Goal: Task Accomplishment & Management: Complete application form

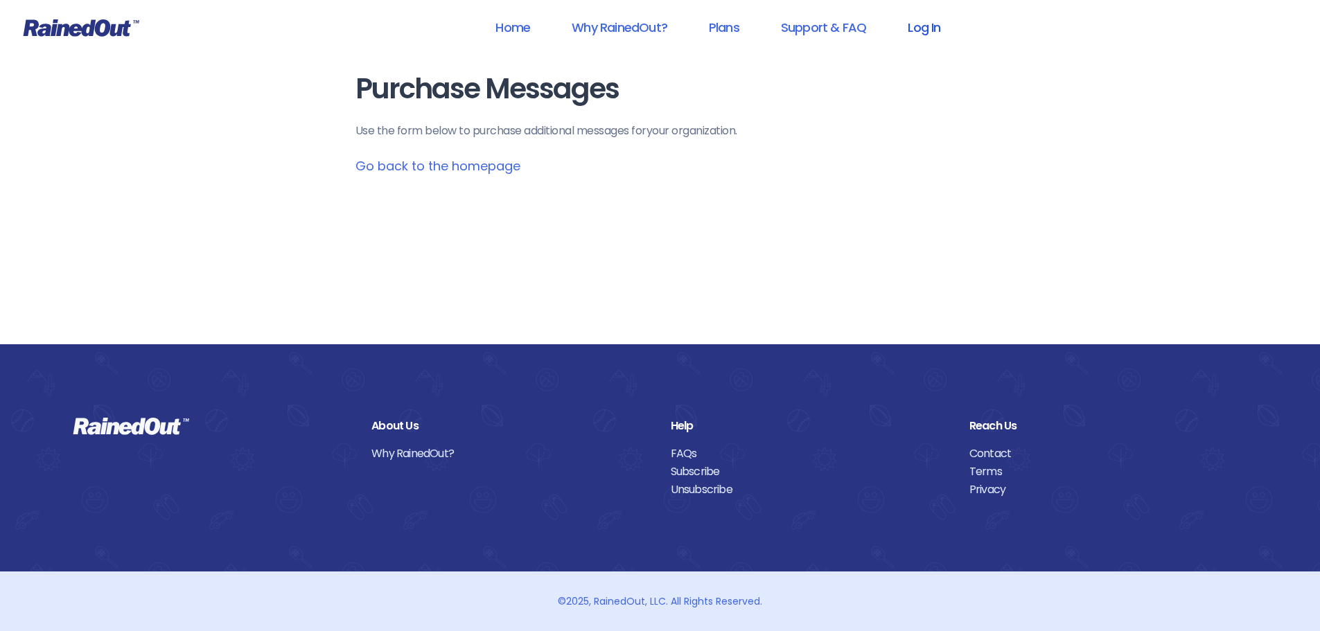
click at [923, 30] on link "Log In" at bounding box center [923, 27] width 69 height 31
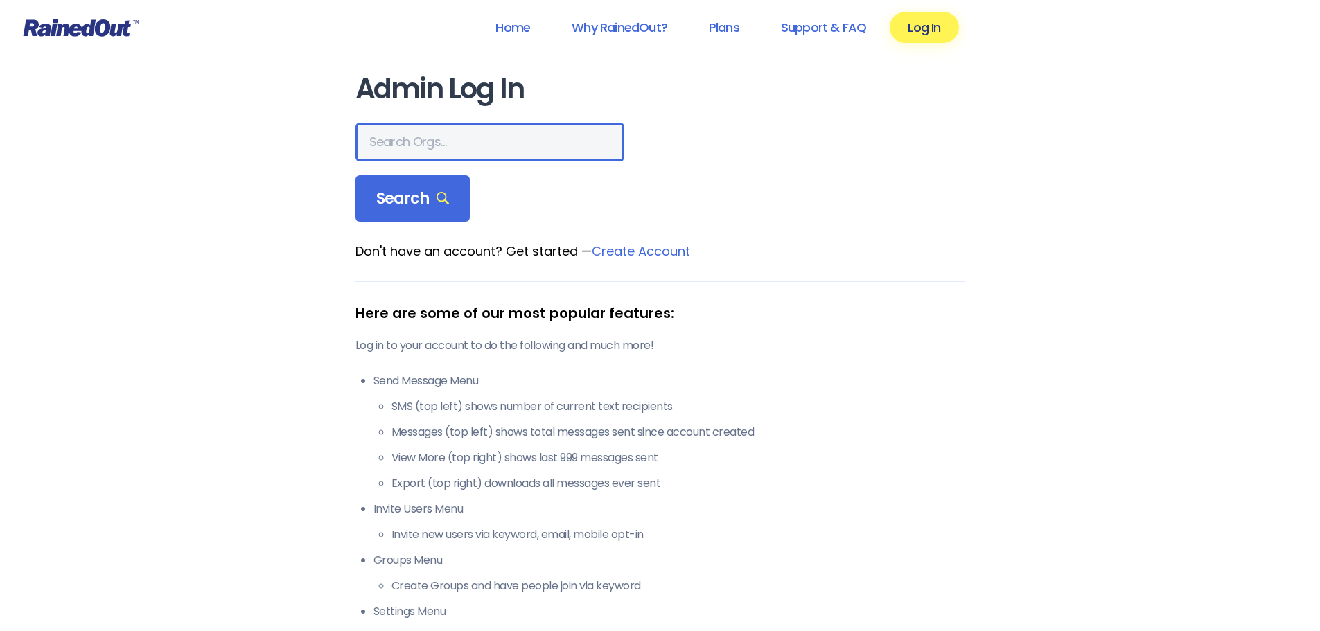
click at [450, 152] on input "text" at bounding box center [489, 142] width 269 height 39
click at [507, 139] on input "text" at bounding box center [489, 142] width 269 height 39
type input "slwdc"
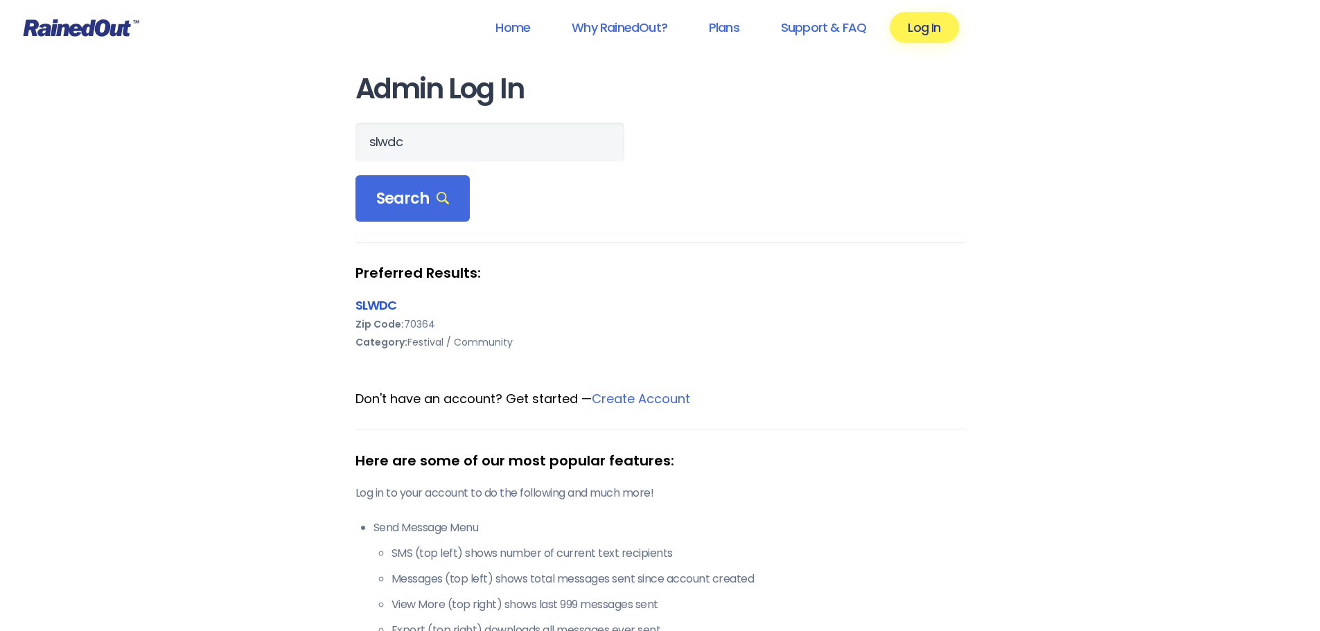
click at [389, 306] on link "SLWDC" at bounding box center [376, 304] width 42 height 17
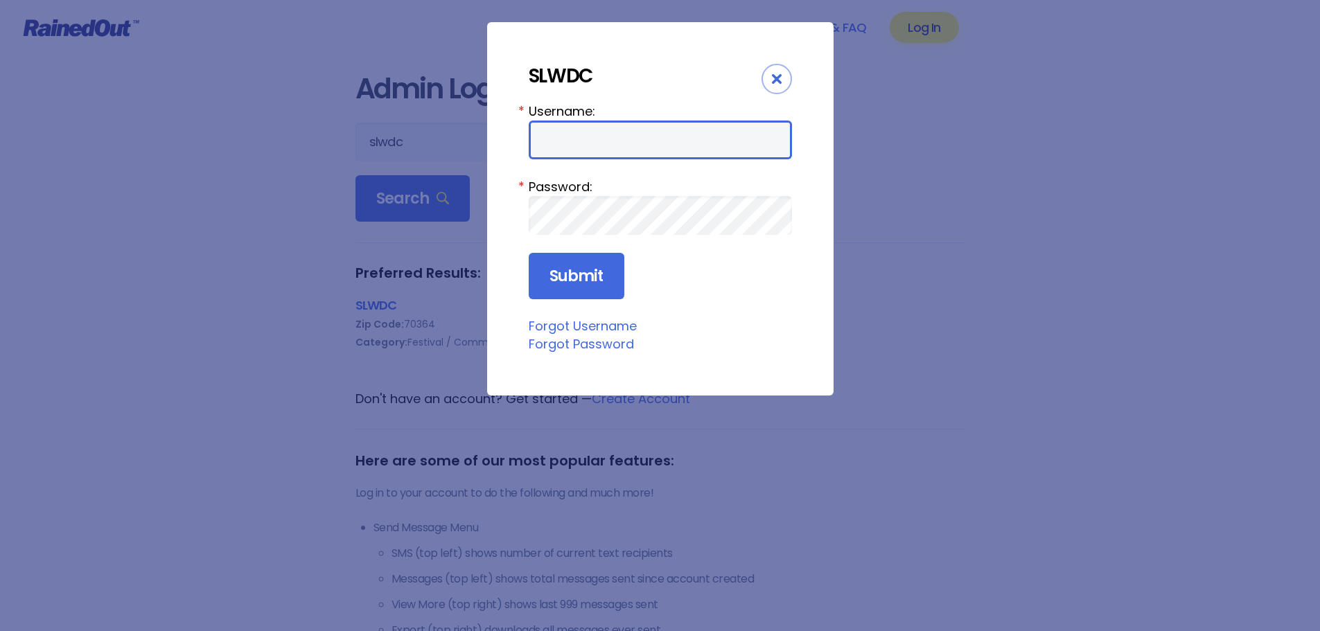
click at [601, 148] on input "Username:" at bounding box center [660, 140] width 263 height 39
type input "RouFest"
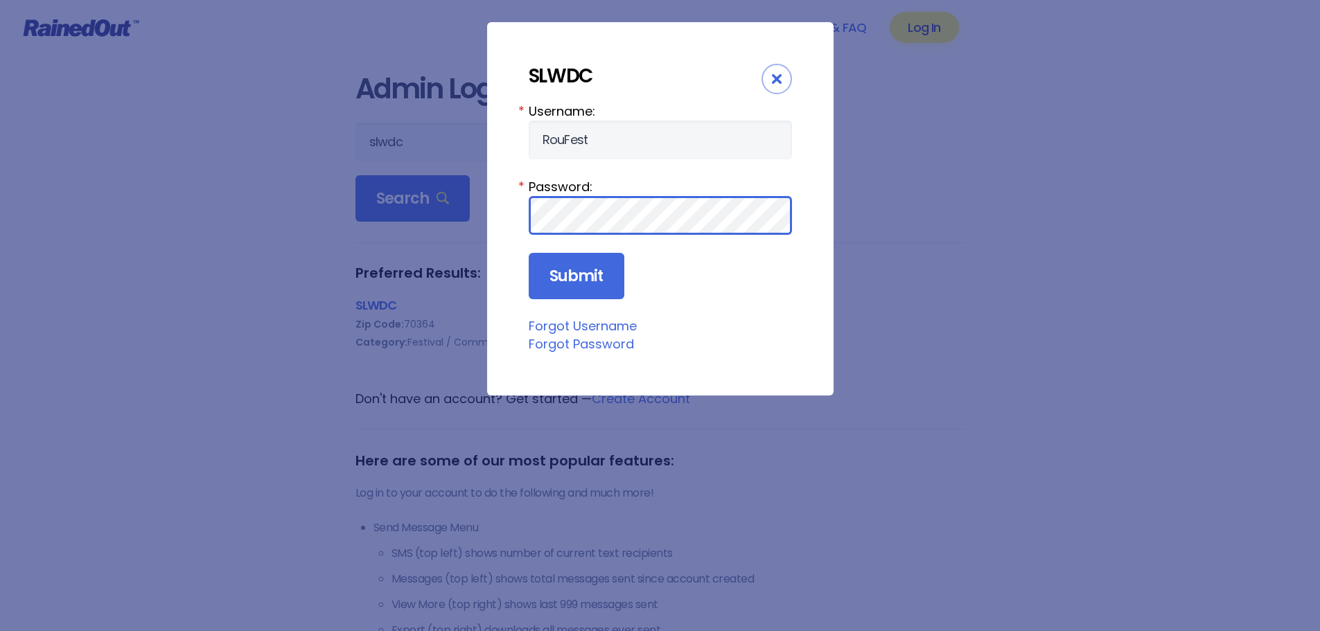
click at [529, 253] on input "Submit" at bounding box center [577, 276] width 96 height 47
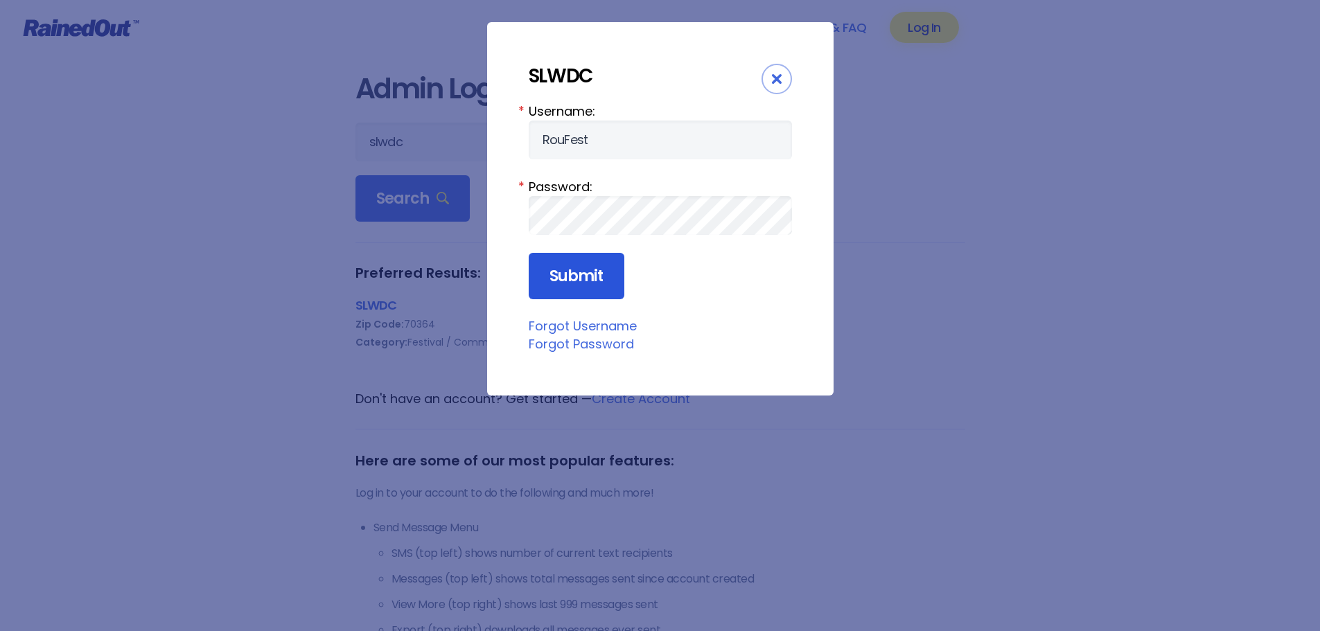
click at [601, 271] on input "Submit" at bounding box center [577, 276] width 96 height 47
